Goal: Transaction & Acquisition: Purchase product/service

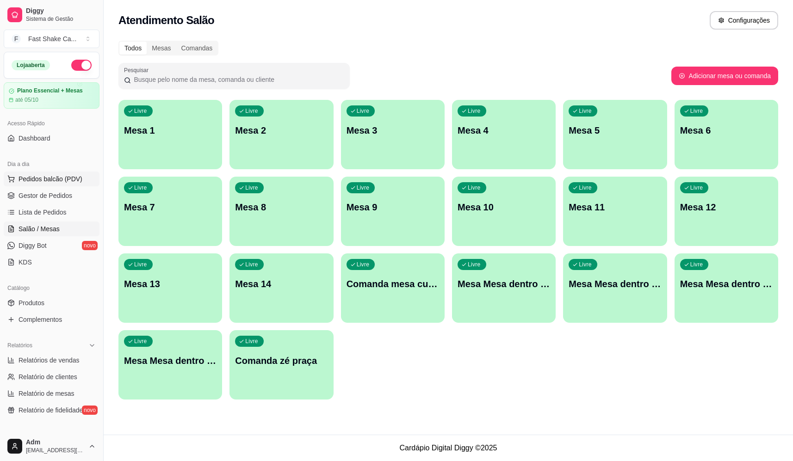
click at [62, 176] on span "Pedidos balcão (PDV)" at bounding box center [51, 178] width 64 height 9
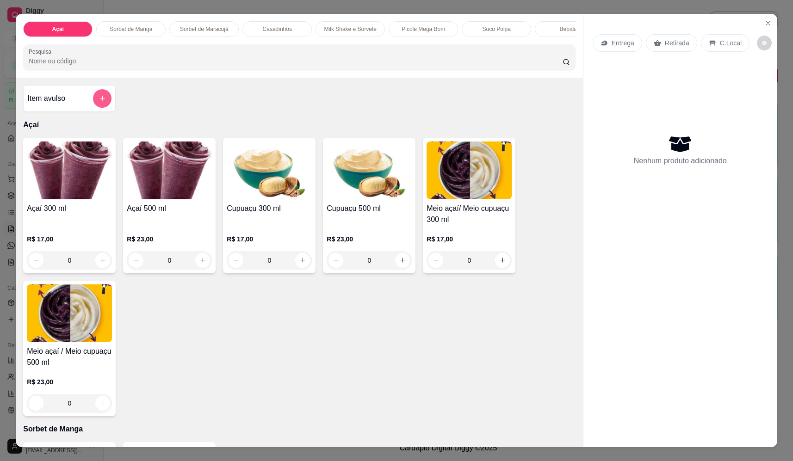
click at [102, 102] on icon "add-separate-item" at bounding box center [102, 98] width 7 height 7
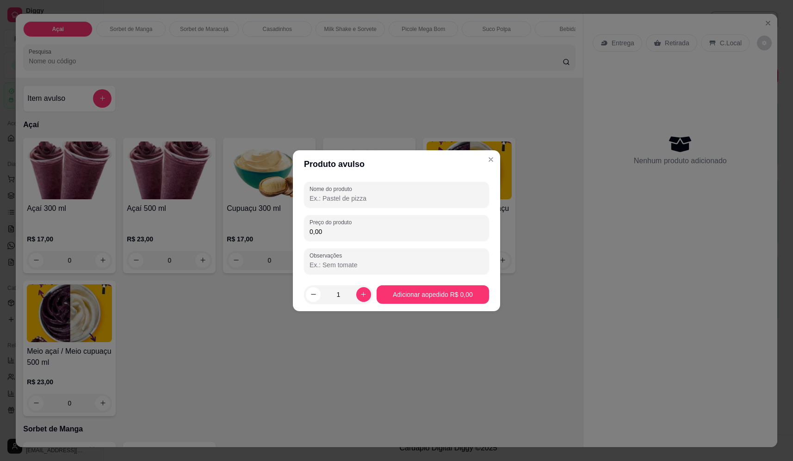
click at [416, 195] on input "Nome do produto" at bounding box center [396, 198] width 174 height 9
type input "3 morango"
click at [344, 229] on input "0,00" at bounding box center [396, 231] width 174 height 9
type input "54,00"
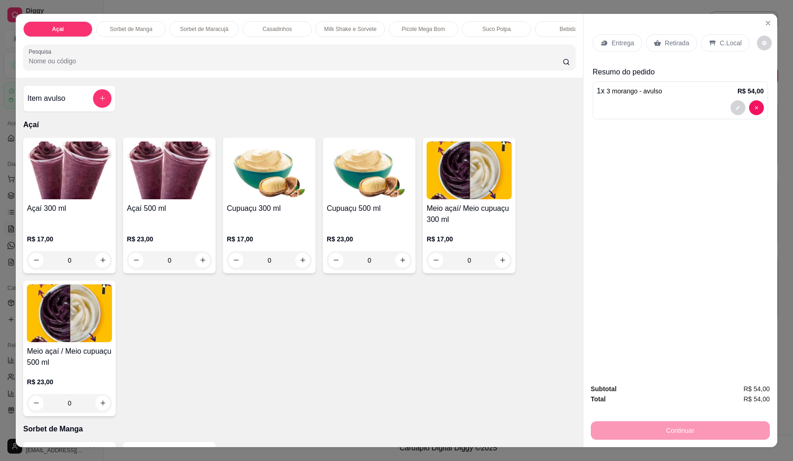
click at [619, 37] on div "Entrega" at bounding box center [616, 43] width 49 height 18
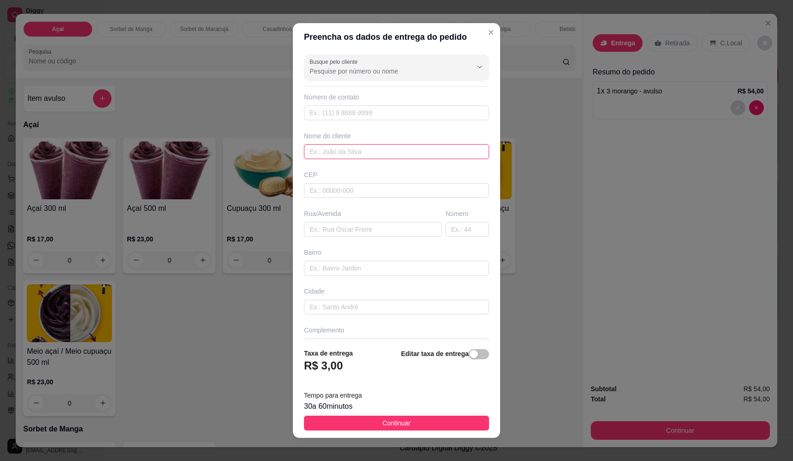
click at [393, 147] on input "text" at bounding box center [396, 151] width 185 height 15
type input "[PERSON_NAME]"
click at [367, 230] on input "text" at bounding box center [373, 229] width 138 height 15
click at [337, 231] on input "text" at bounding box center [373, 229] width 138 height 15
paste input "Av Brasil 30 19"
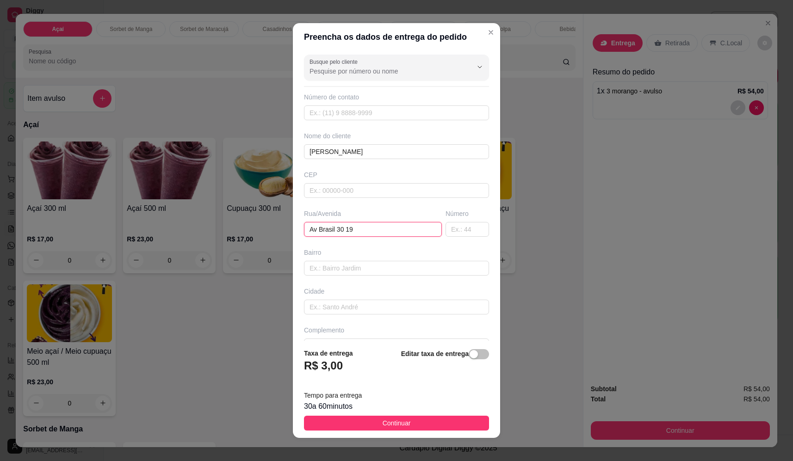
click at [341, 227] on input "Av Brasil 30 19" at bounding box center [373, 229] width 138 height 15
type input "Av Brasil 3019"
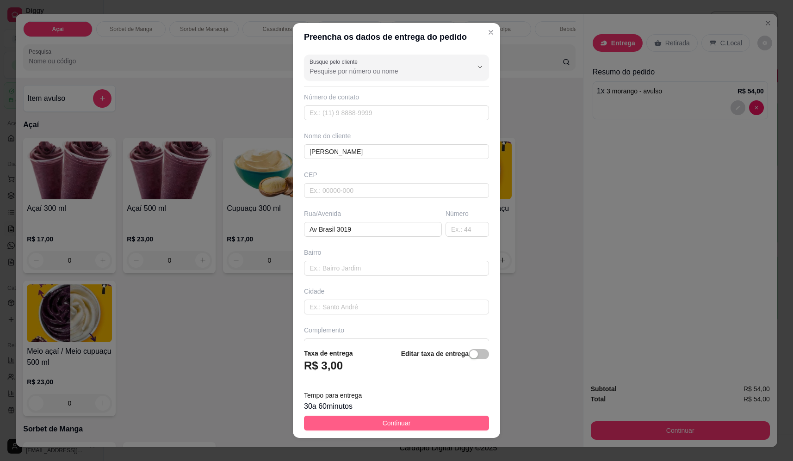
click at [385, 420] on span "Continuar" at bounding box center [397, 423] width 28 height 10
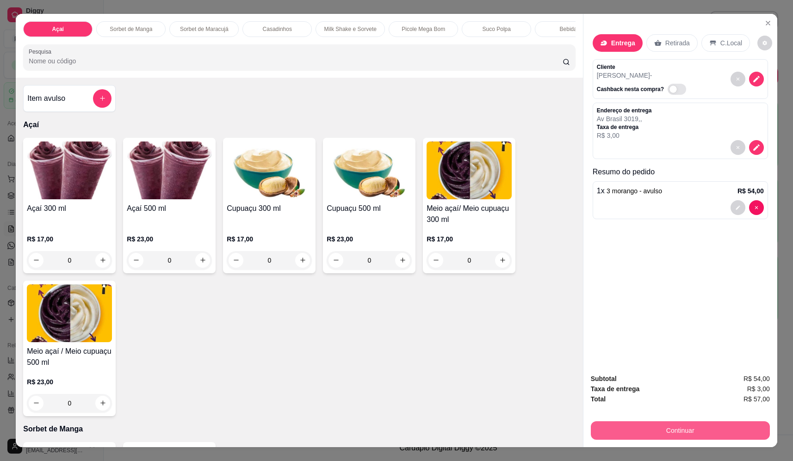
click at [658, 437] on button "Continuar" at bounding box center [680, 430] width 179 height 19
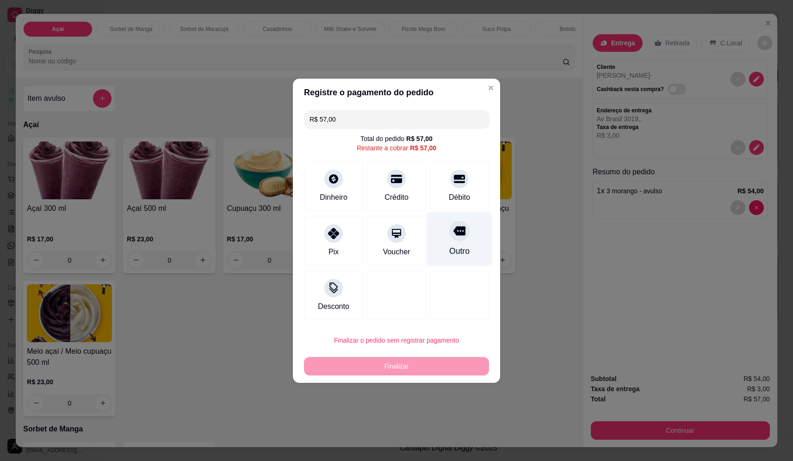
click at [475, 255] on div "Outro" at bounding box center [459, 239] width 65 height 54
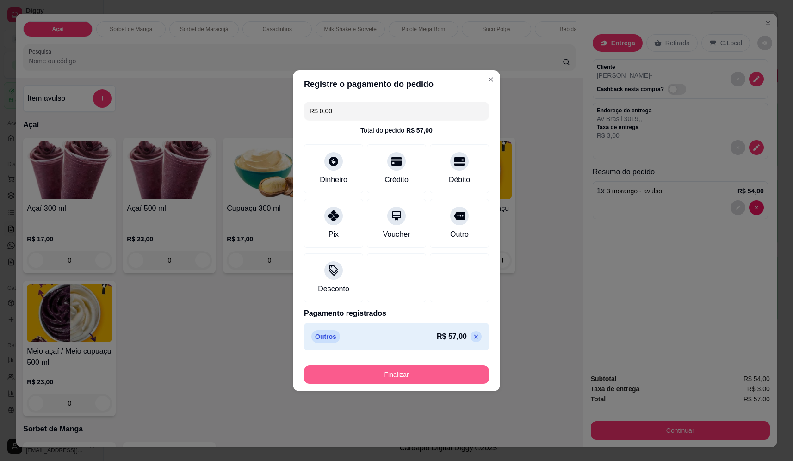
click at [410, 380] on button "Finalizar" at bounding box center [396, 374] width 185 height 19
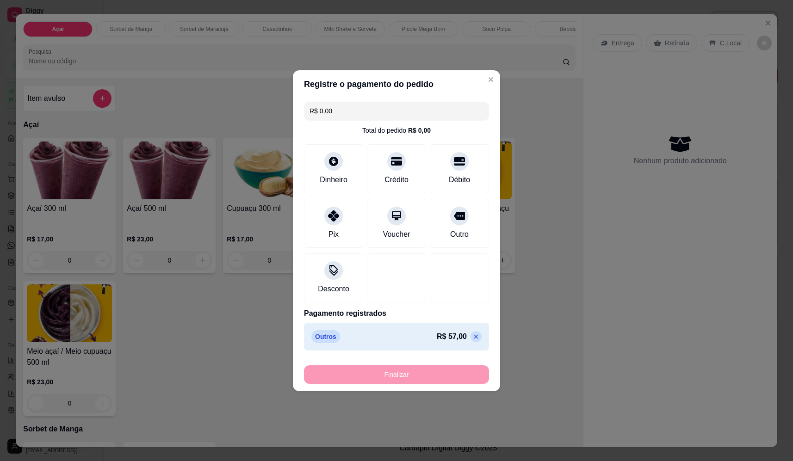
type input "-R$ 57,00"
